Goal: Navigation & Orientation: Find specific page/section

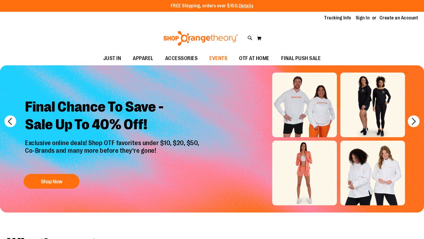
click at [221, 60] on span "EVENTS" at bounding box center [218, 58] width 18 height 13
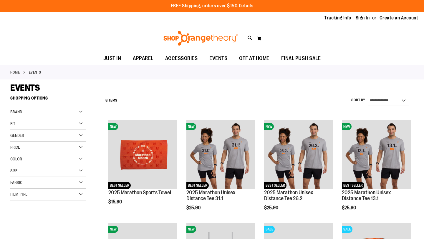
click at [12, 70] on link "Home" at bounding box center [14, 72] width 9 height 5
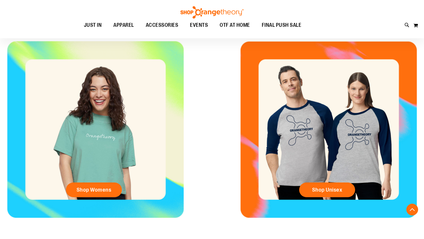
scroll to position [236, 0]
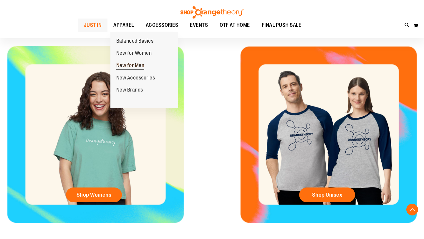
scroll to position [229, 0]
